Goal: Check status: Check status

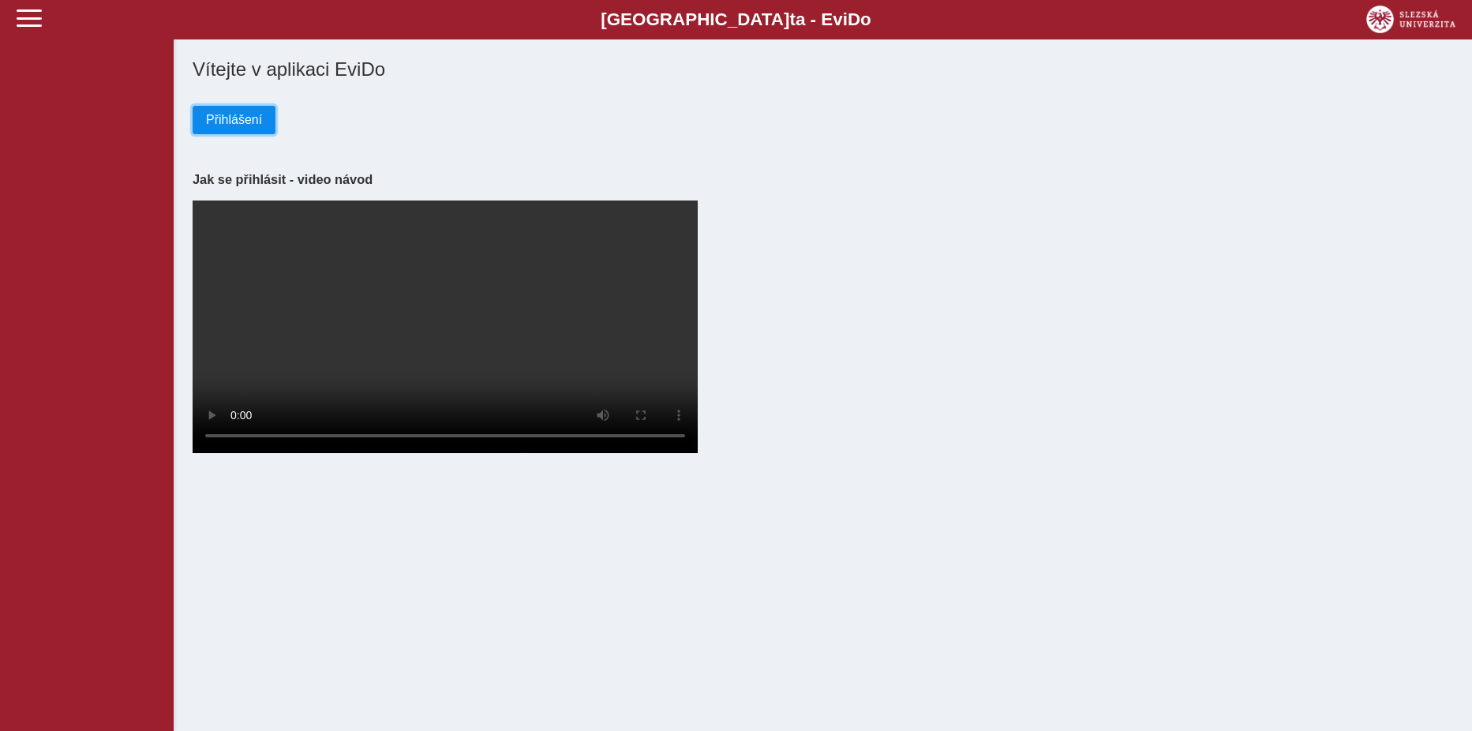
click at [242, 116] on span "Přihlášení" at bounding box center [234, 120] width 56 height 14
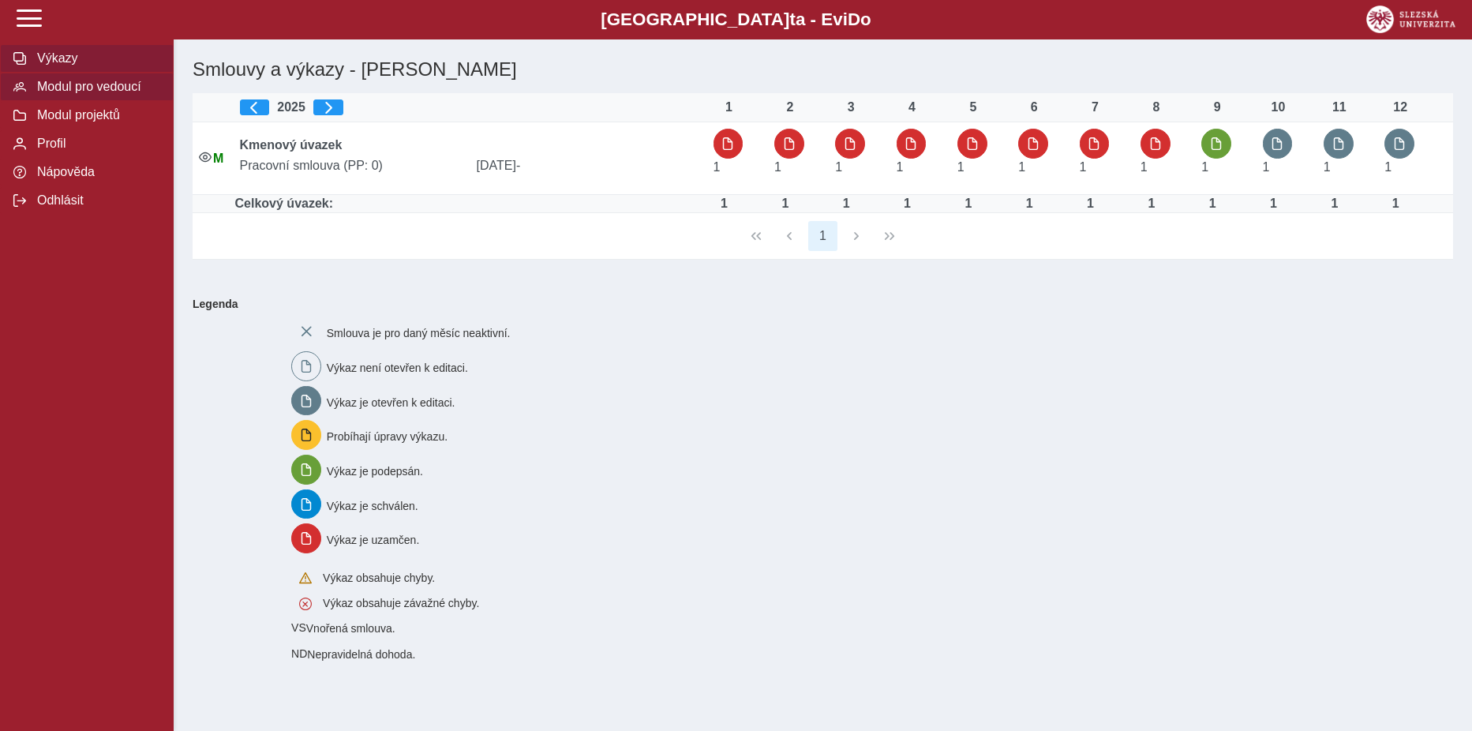
click at [60, 82] on span "Modul pro vedoucí" at bounding box center [96, 87] width 128 height 14
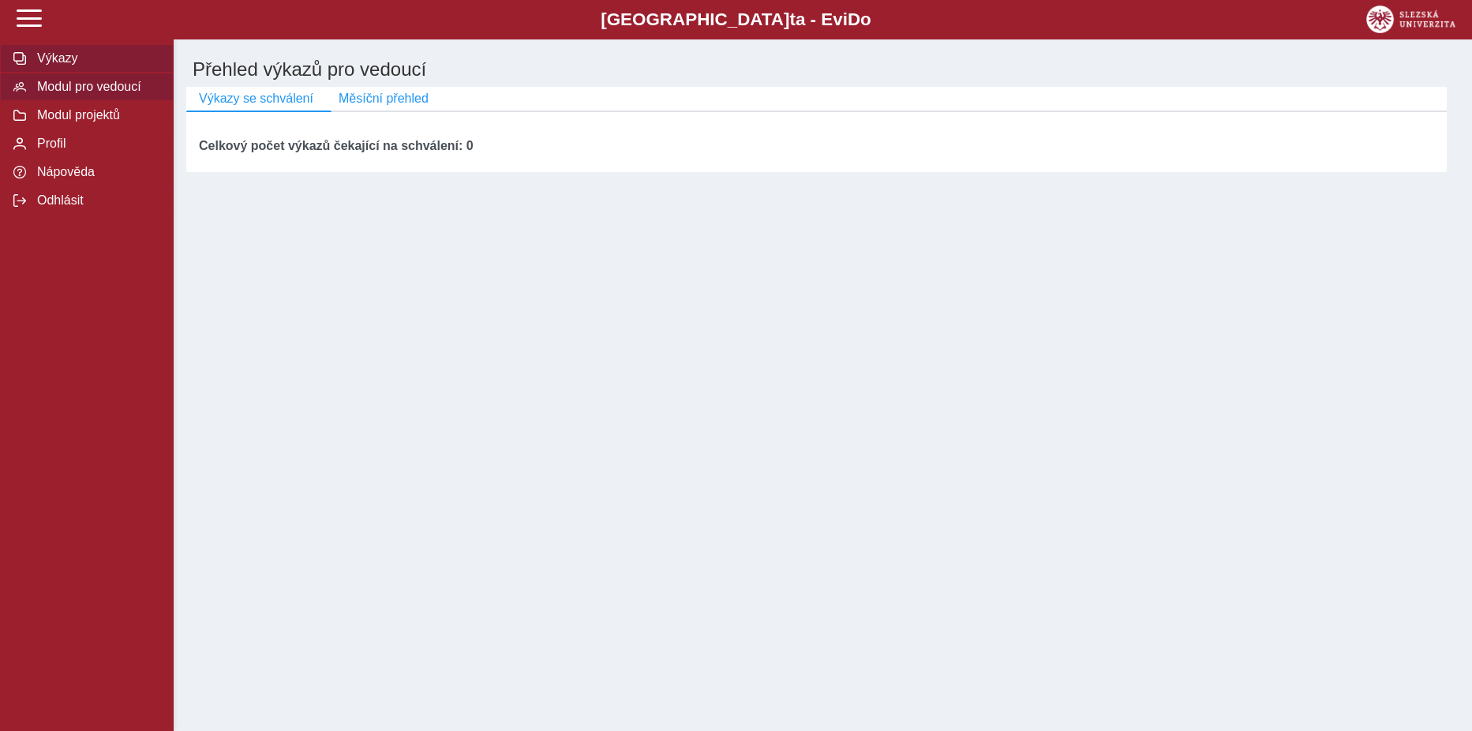
click at [62, 60] on span "Výkazy" at bounding box center [96, 58] width 128 height 14
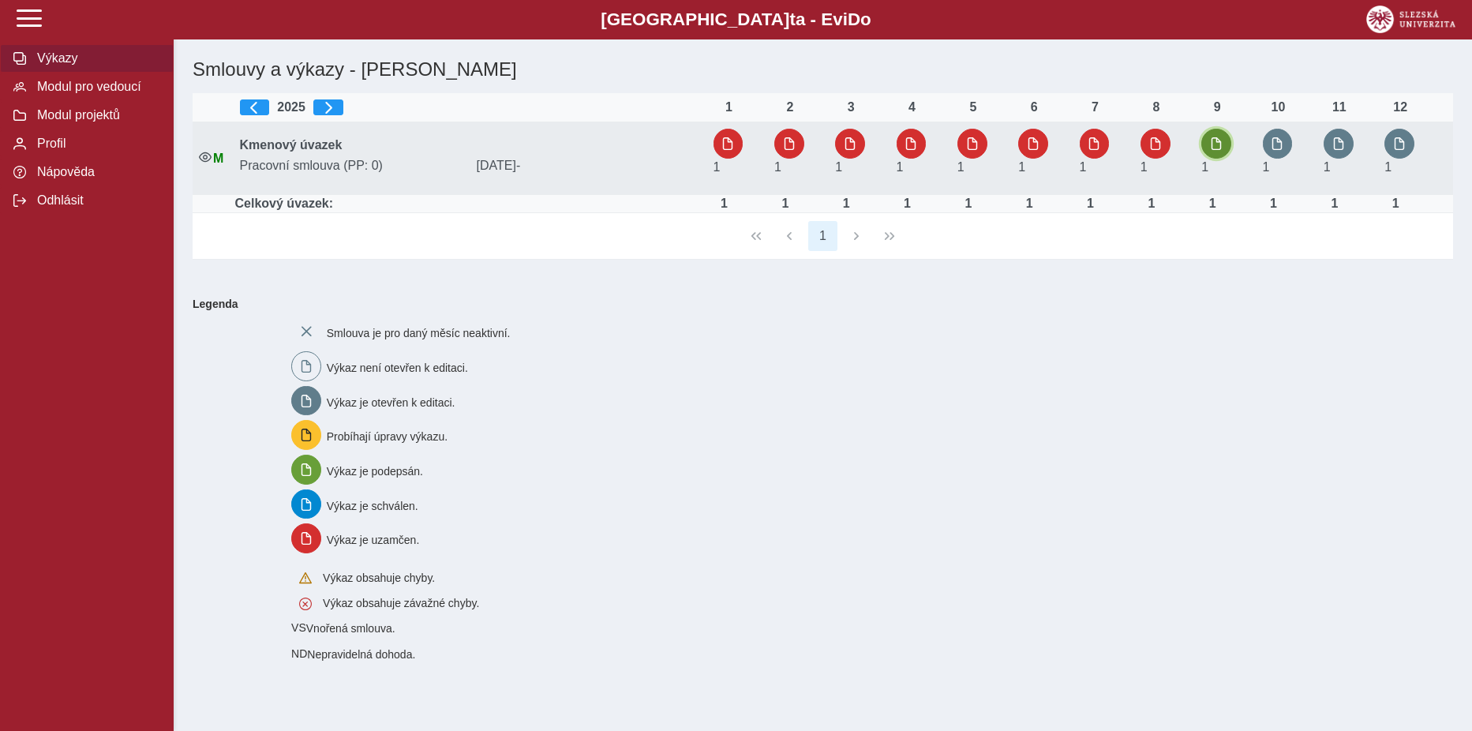
click at [1229, 151] on button "button" at bounding box center [1216, 144] width 30 height 30
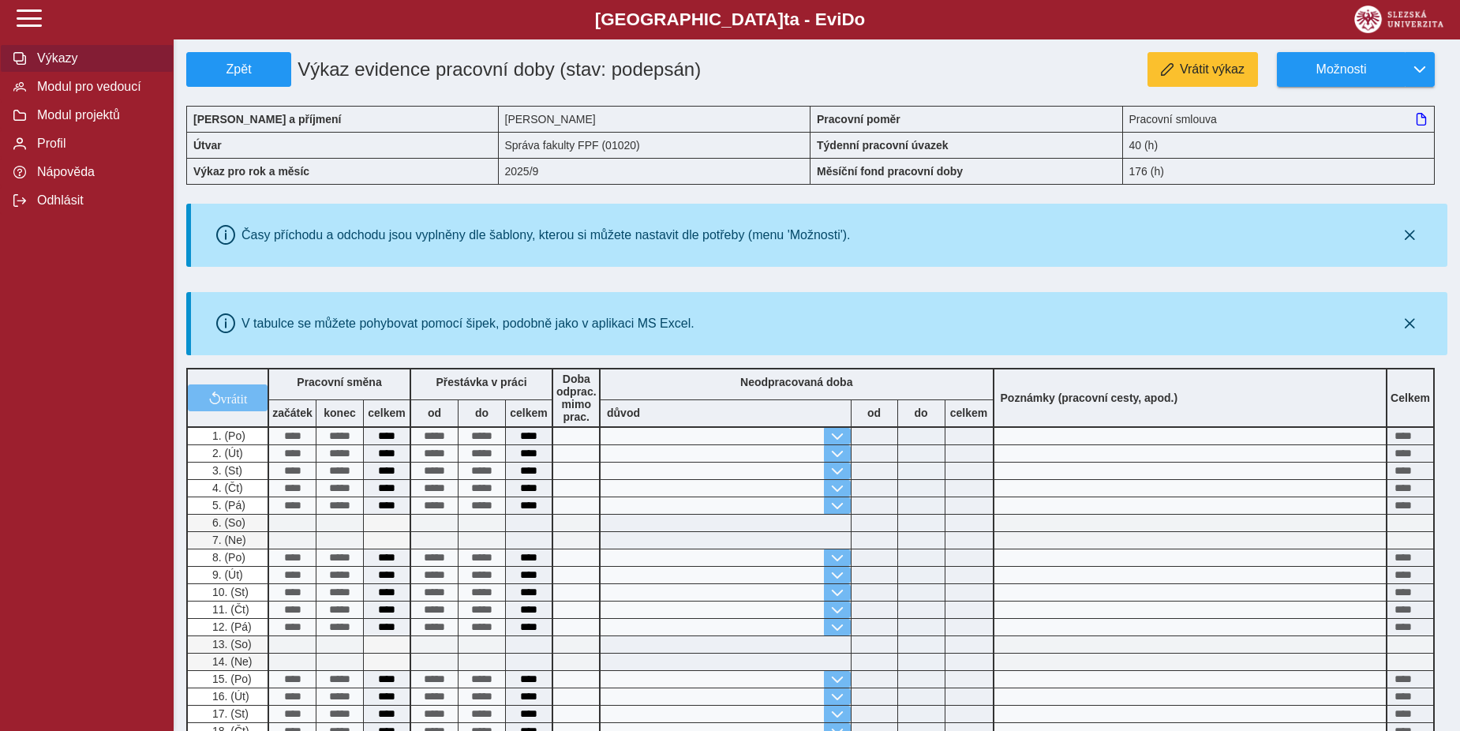
click at [55, 57] on span "Výkazy" at bounding box center [96, 58] width 128 height 14
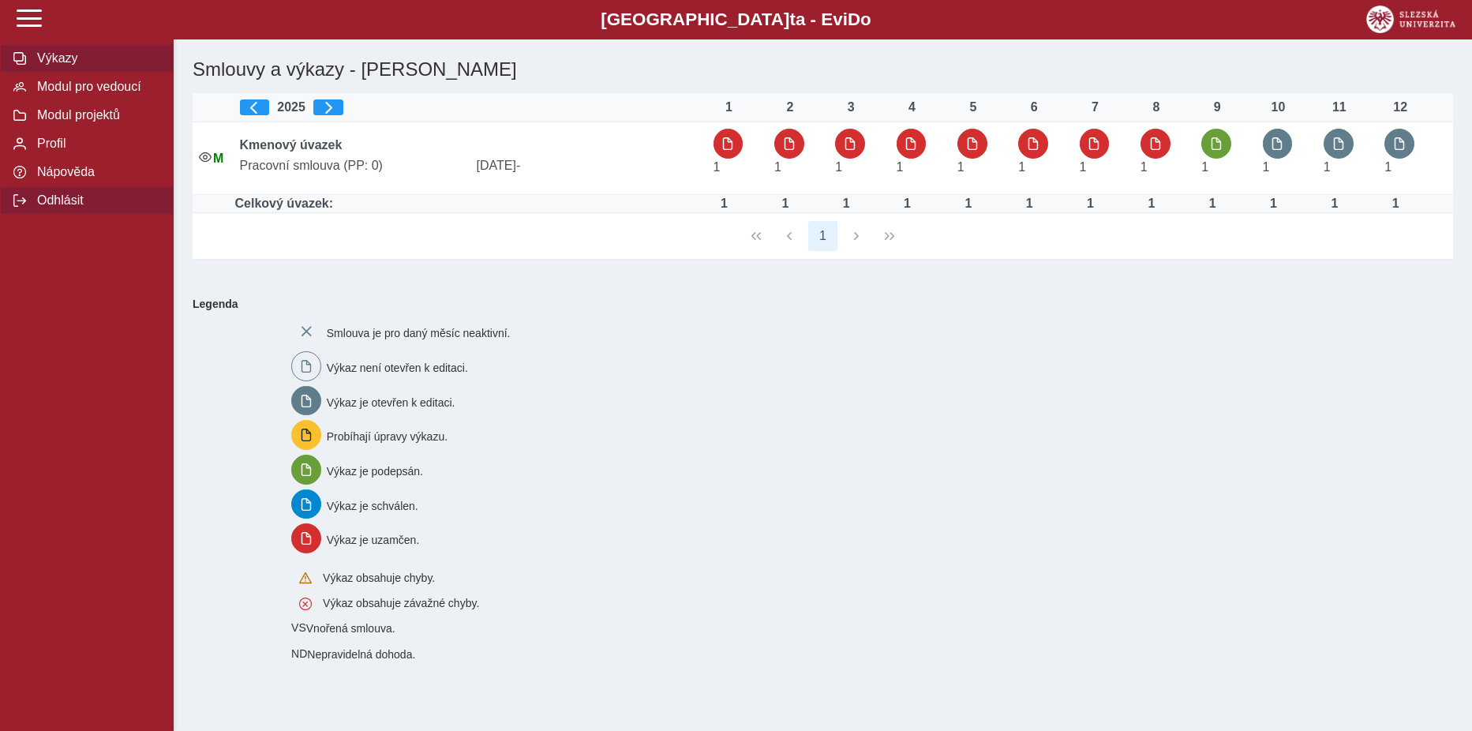
click at [44, 208] on span "Odhlásit" at bounding box center [96, 200] width 128 height 14
